Goal: Use online tool/utility: Use online tool/utility

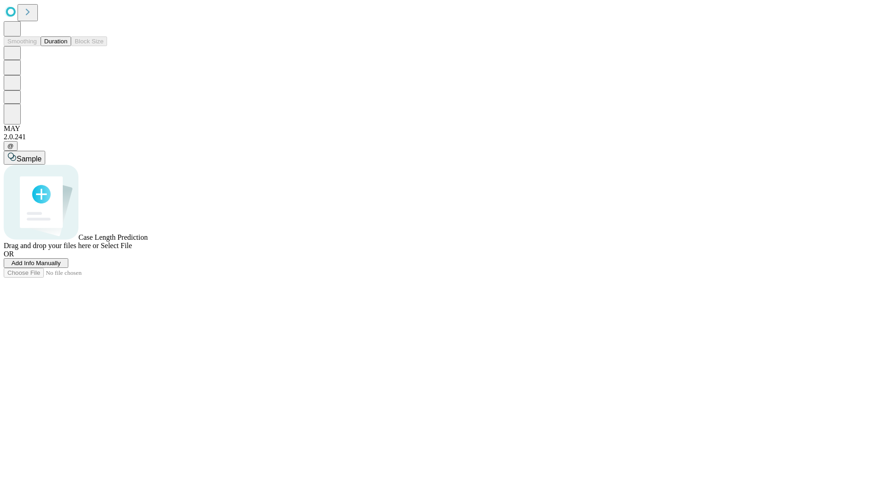
click at [67, 46] on button "Duration" at bounding box center [56, 41] width 30 height 10
click at [61, 267] on span "Add Info Manually" at bounding box center [36, 263] width 49 height 7
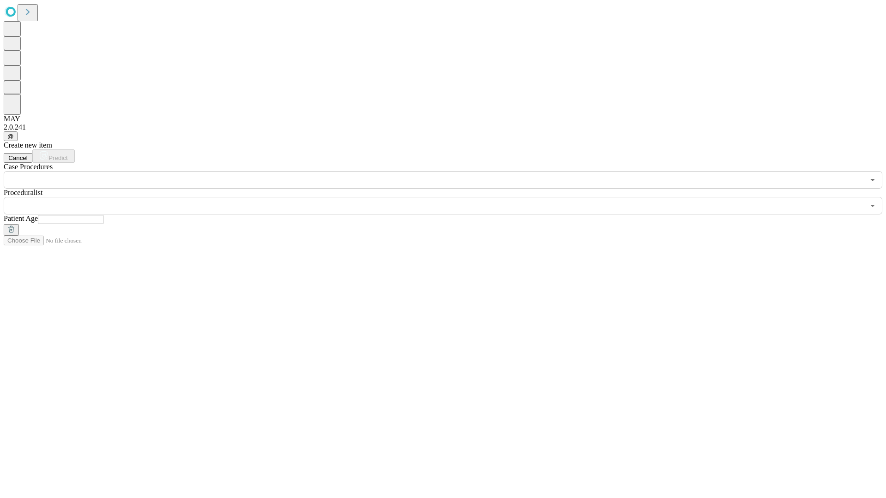
click at [103, 215] on input "text" at bounding box center [71, 219] width 66 height 9
type input "**"
click at [449, 197] on input "text" at bounding box center [434, 206] width 860 height 18
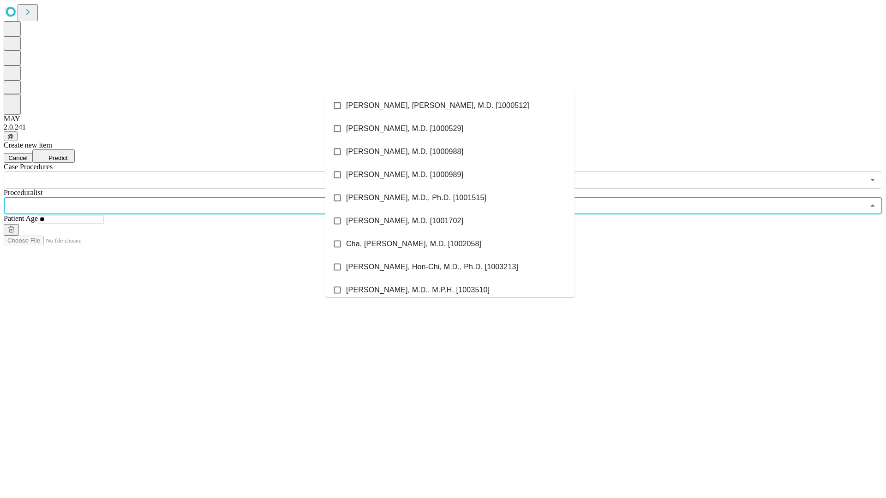
click at [450, 106] on li "[PERSON_NAME], [PERSON_NAME], M.D. [1000512]" at bounding box center [449, 105] width 249 height 23
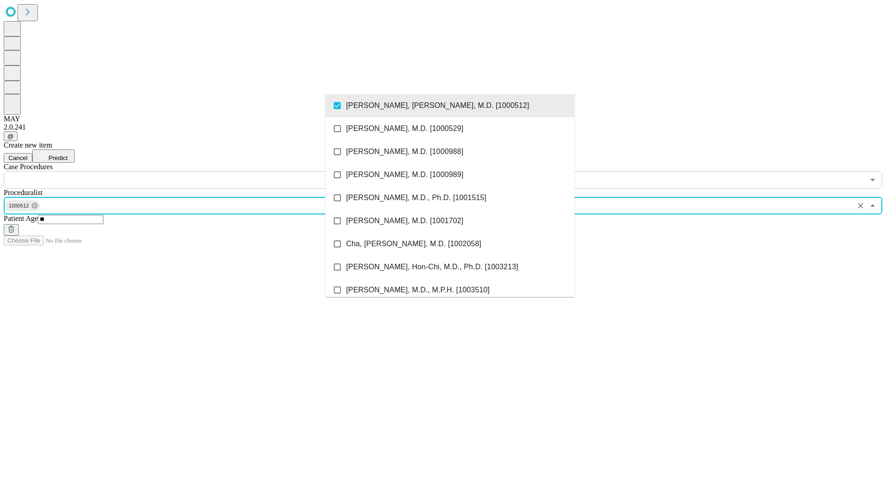
click at [194, 171] on input "text" at bounding box center [434, 180] width 860 height 18
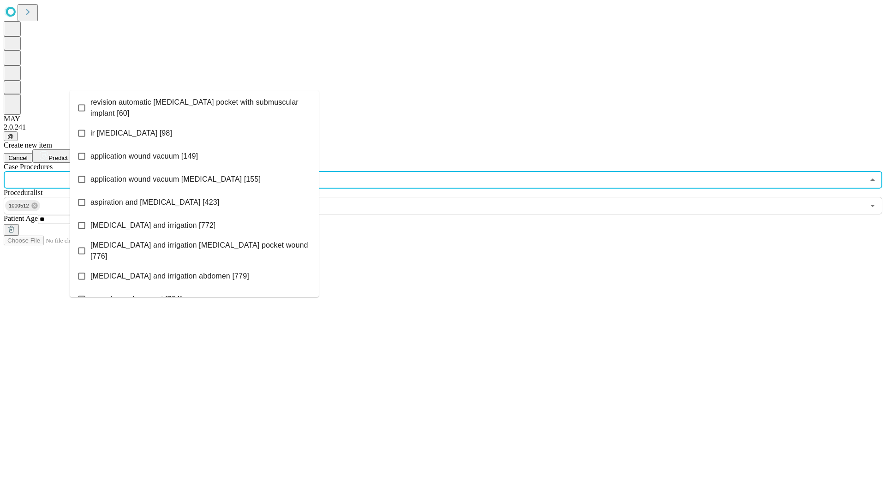
click at [194, 106] on span "revision automatic [MEDICAL_DATA] pocket with submuscular implant [60]" at bounding box center [200, 108] width 221 height 22
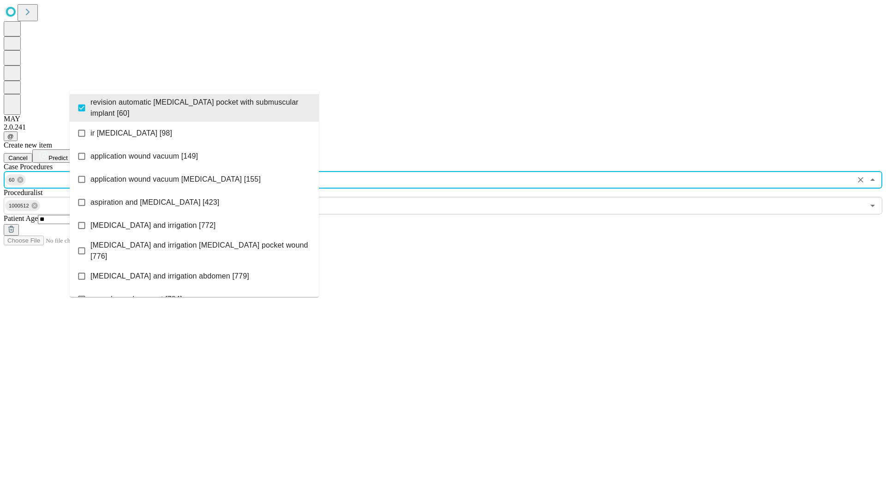
click at [67, 155] on span "Predict" at bounding box center [57, 158] width 19 height 7
